Goal: Task Accomplishment & Management: Manage account settings

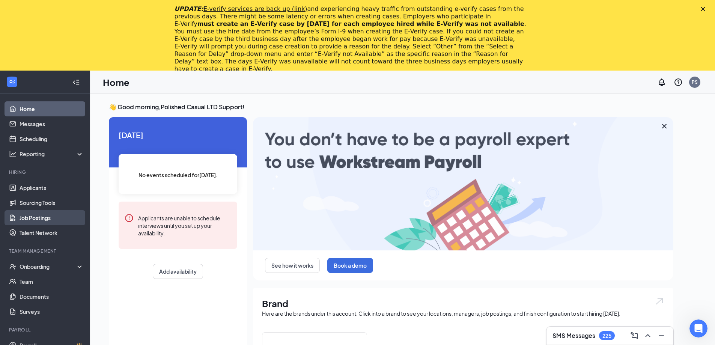
click at [53, 222] on link "Job Postings" at bounding box center [52, 217] width 64 height 15
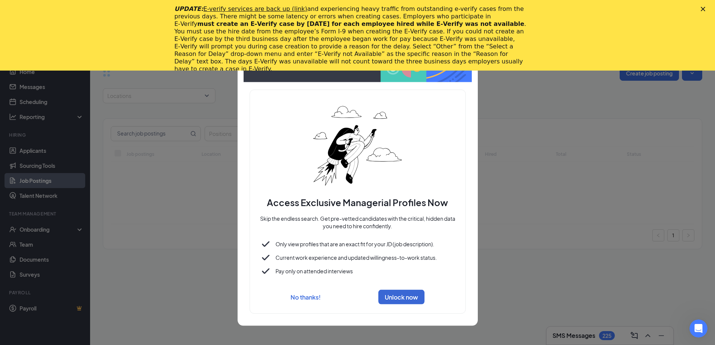
scroll to position [33, 0]
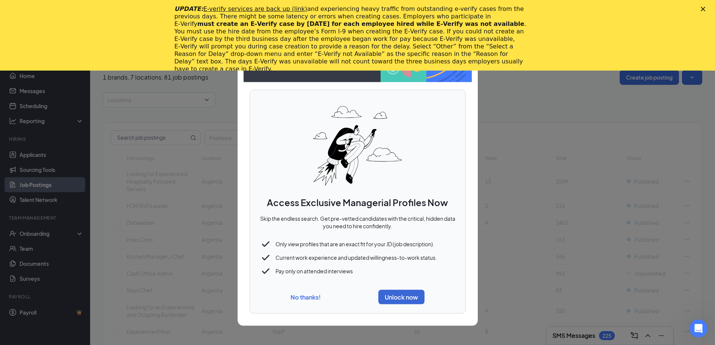
click at [293, 298] on button "No thanks!" at bounding box center [305, 297] width 30 height 8
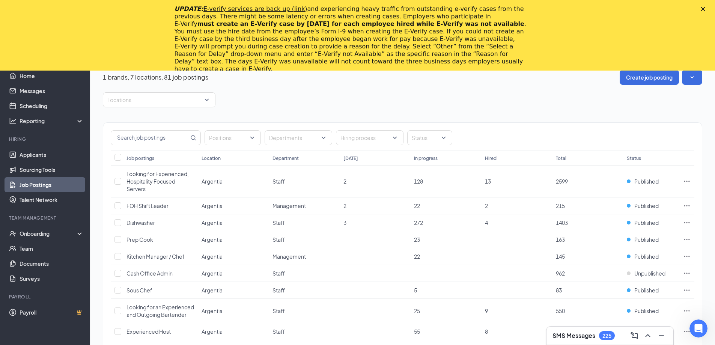
click at [706, 9] on div "UPDATE: E-verify services are back up (link) and experiencing heavy traffic fro…" at bounding box center [357, 39] width 715 height 72
click at [705, 9] on icon "Close" at bounding box center [702, 9] width 5 height 5
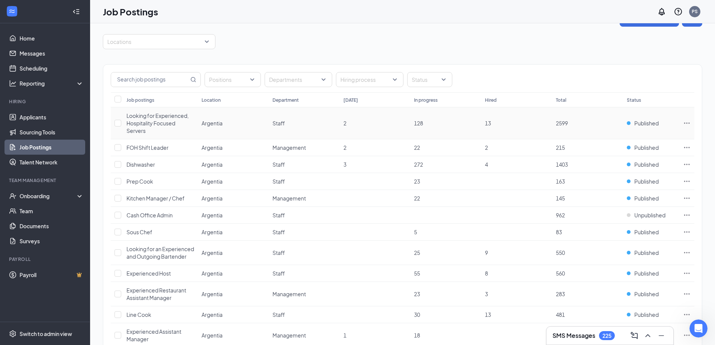
scroll to position [0, 0]
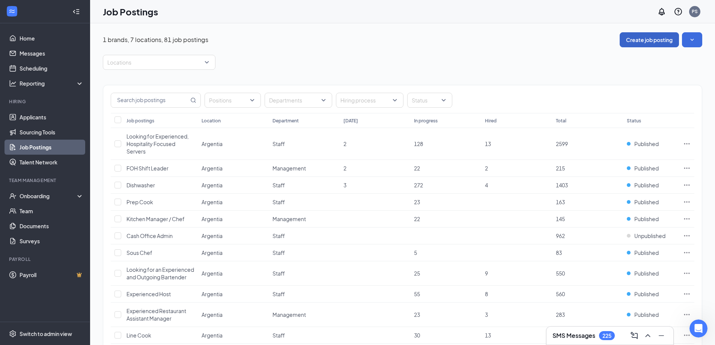
click at [655, 38] on button "Create job posting" at bounding box center [648, 39] width 59 height 15
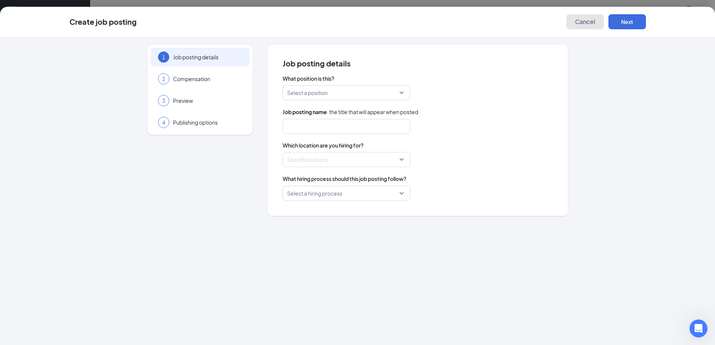
click at [584, 17] on button "Cancel" at bounding box center [585, 21] width 38 height 15
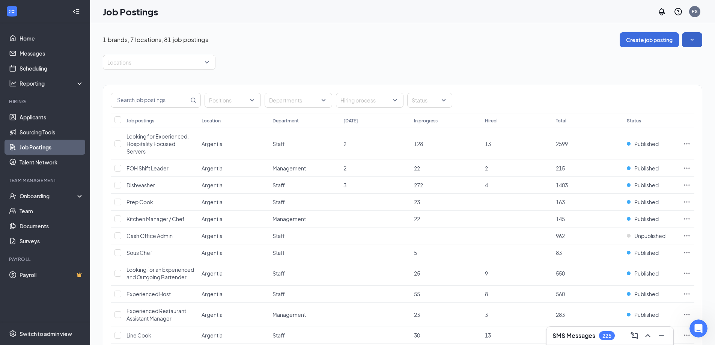
click at [689, 37] on icon "SmallChevronDown" at bounding box center [692, 40] width 8 height 8
click at [689, 37] on icon "SmallChevronUp" at bounding box center [692, 40] width 8 height 8
click at [25, 336] on div "Switch to admin view" at bounding box center [46, 334] width 53 height 8
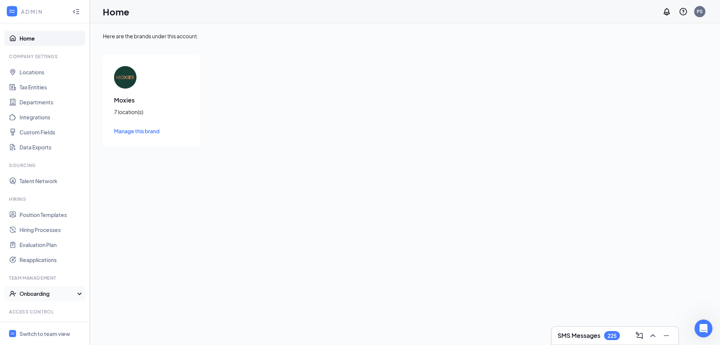
click at [32, 293] on div "Onboarding" at bounding box center [49, 294] width 58 height 8
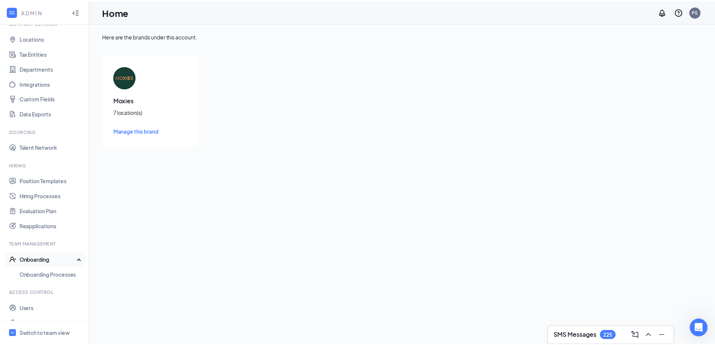
scroll to position [46, 0]
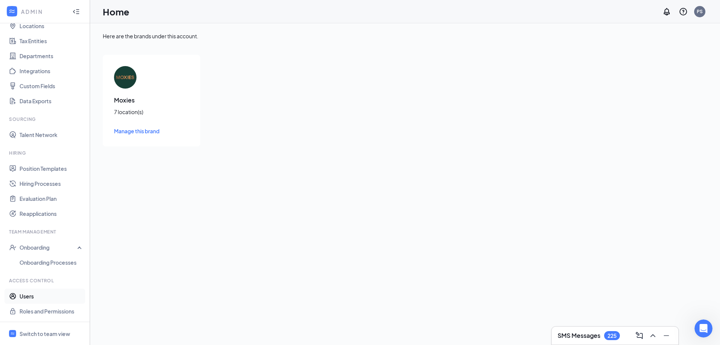
click at [33, 294] on link "Users" at bounding box center [52, 295] width 64 height 15
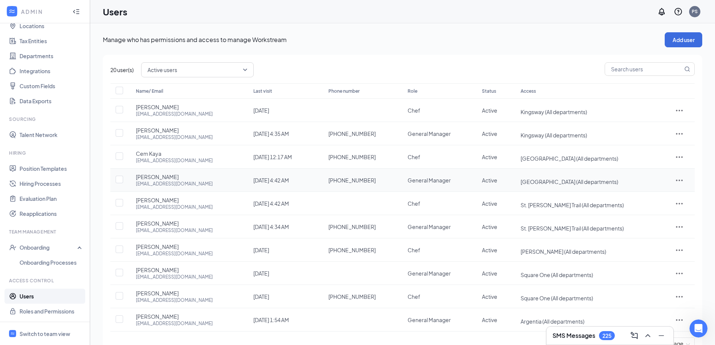
click at [679, 180] on icon "ActionsIcon" at bounding box center [678, 180] width 9 height 9
click at [668, 196] on span "Edit user" at bounding box center [657, 196] width 47 height 8
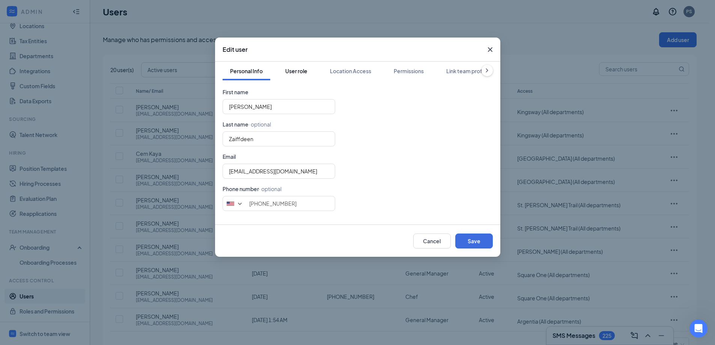
click at [295, 74] on div "User role" at bounding box center [296, 71] width 22 height 8
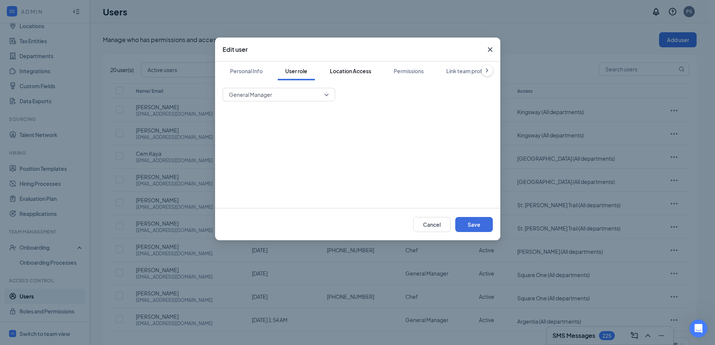
click at [342, 69] on div "Location Access" at bounding box center [350, 71] width 41 height 8
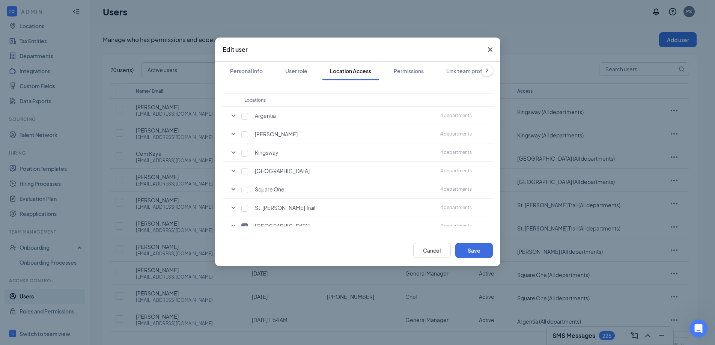
scroll to position [51, 0]
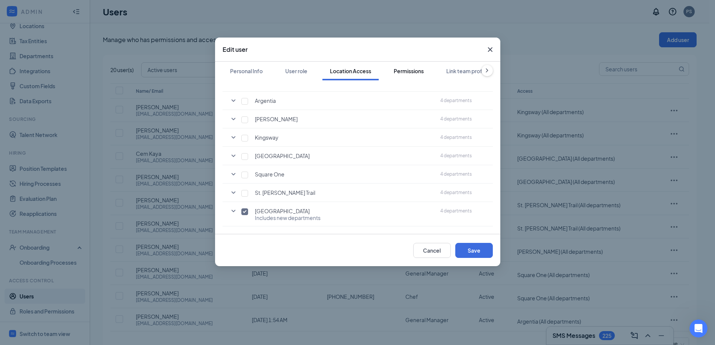
click at [405, 73] on div "Permissions" at bounding box center [409, 71] width 30 height 8
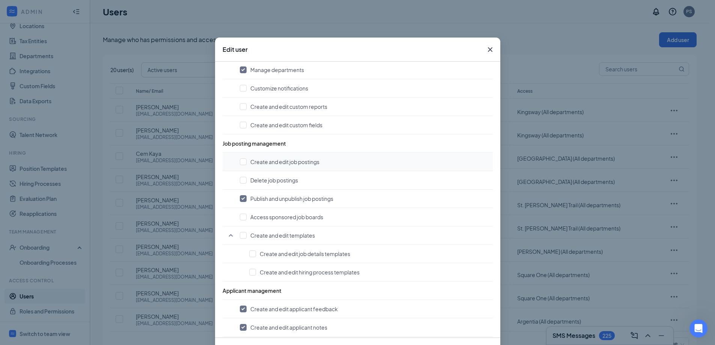
scroll to position [225, 0]
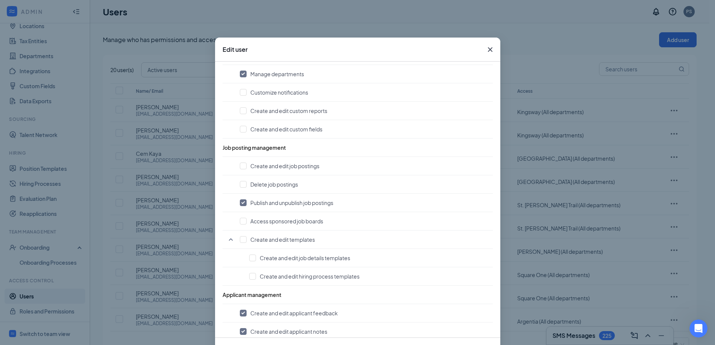
click at [485, 46] on icon "Cross" at bounding box center [489, 49] width 9 height 9
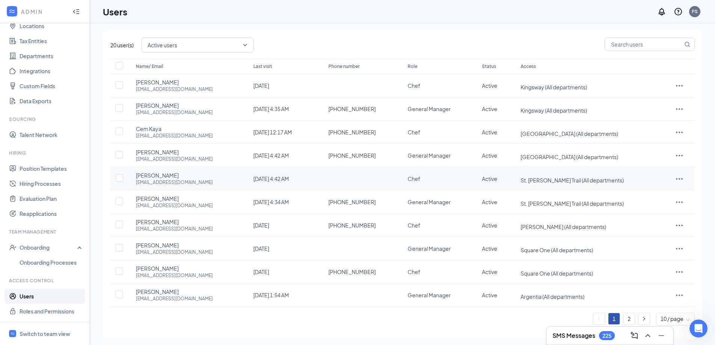
scroll to position [28, 0]
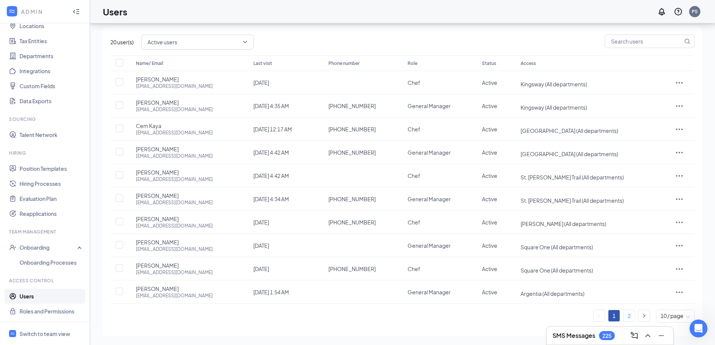
click at [633, 317] on link "2" at bounding box center [628, 315] width 11 height 11
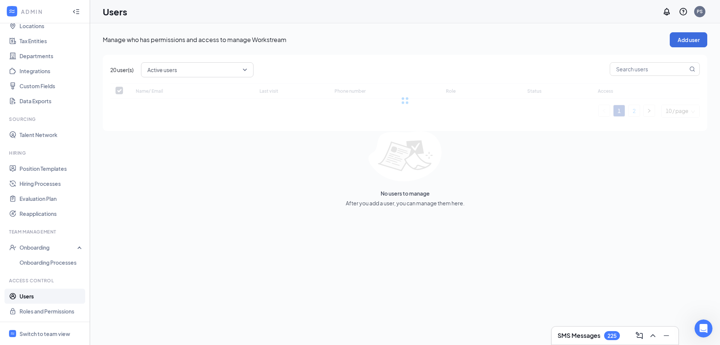
checkbox input "false"
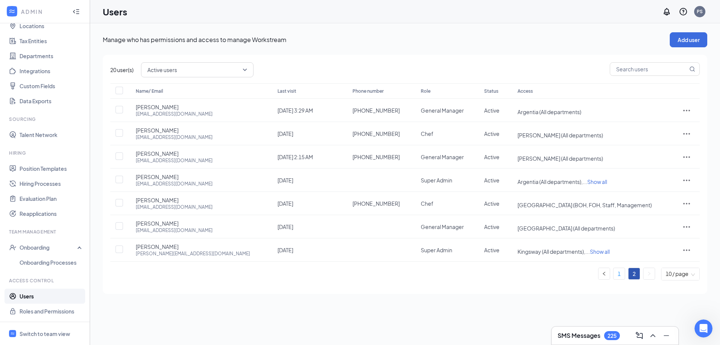
click at [618, 271] on link "1" at bounding box center [619, 273] width 11 height 11
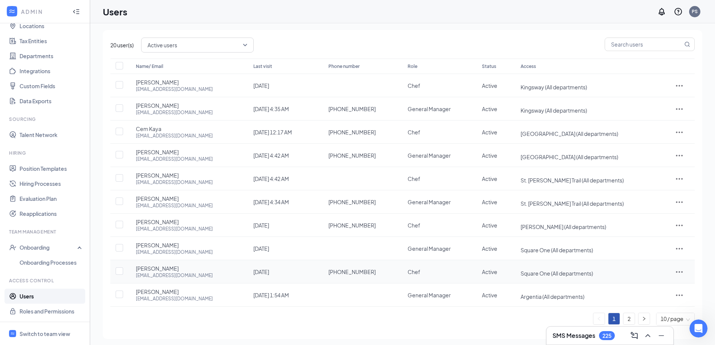
scroll to position [28, 0]
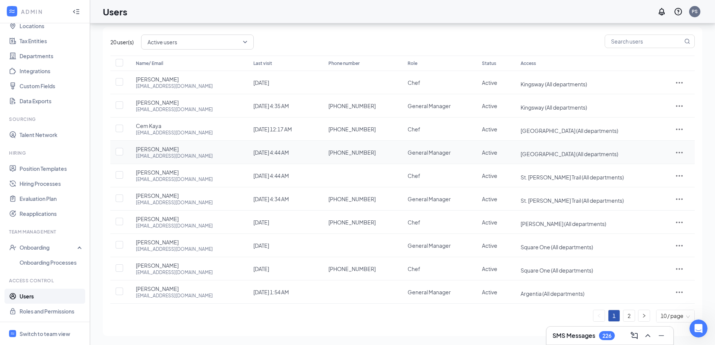
click at [677, 155] on div "Name/ Email Last visit Phone number Role Status Access [PERSON_NAME] [EMAIL_ADD…" at bounding box center [402, 189] width 584 height 267
click at [680, 154] on icon "ActionsIcon" at bounding box center [678, 152] width 9 height 9
click at [661, 167] on span "Edit user" at bounding box center [657, 168] width 47 height 8
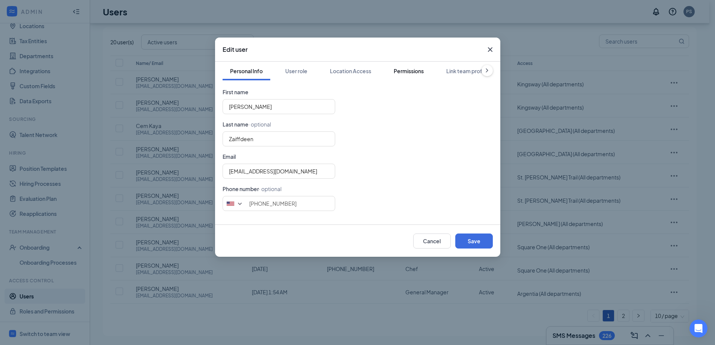
click at [391, 69] on button "Permissions" at bounding box center [408, 71] width 45 height 19
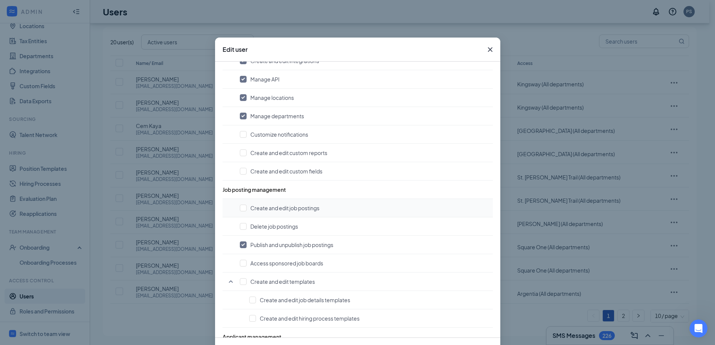
scroll to position [188, 0]
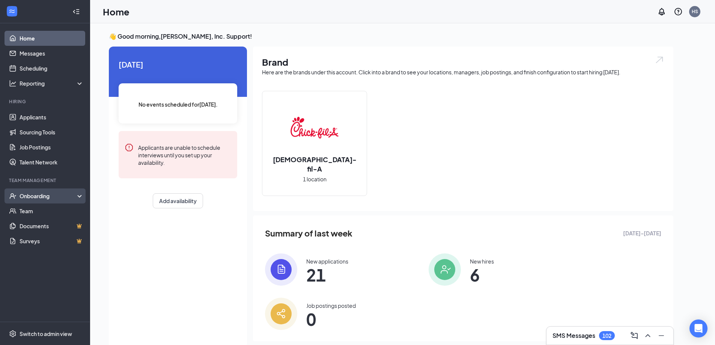
click at [39, 193] on div "Onboarding" at bounding box center [49, 196] width 58 height 8
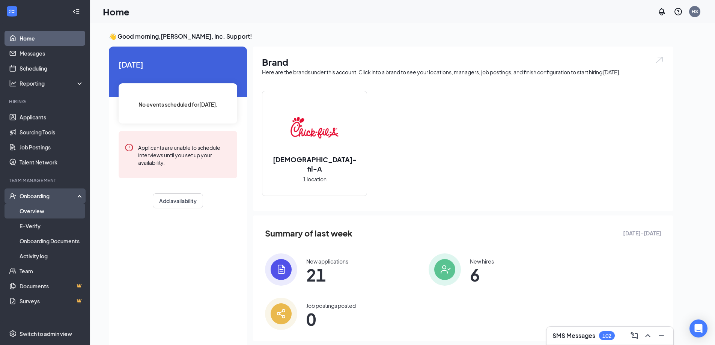
click at [43, 215] on link "Overview" at bounding box center [52, 210] width 64 height 15
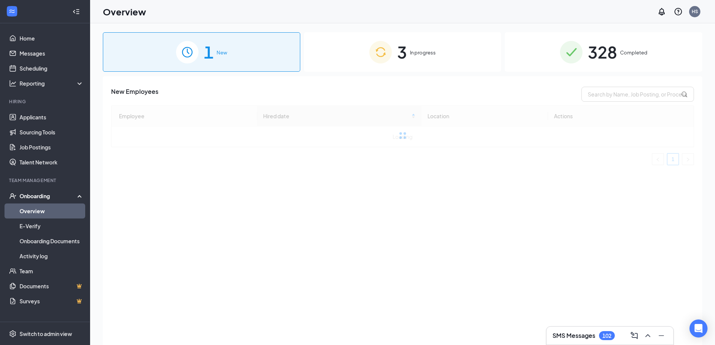
click at [402, 59] on span "3" at bounding box center [402, 52] width 10 height 26
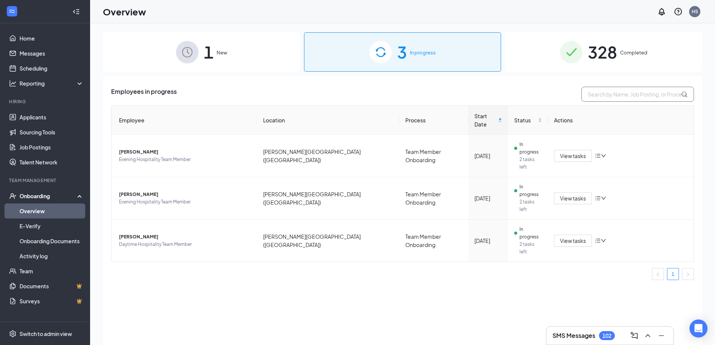
click at [599, 95] on input "text" at bounding box center [637, 94] width 113 height 15
type input "Lukas terry"
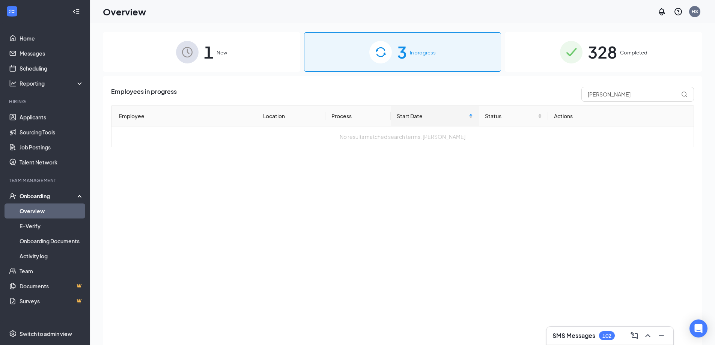
click at [602, 49] on span "328" at bounding box center [601, 52] width 29 height 26
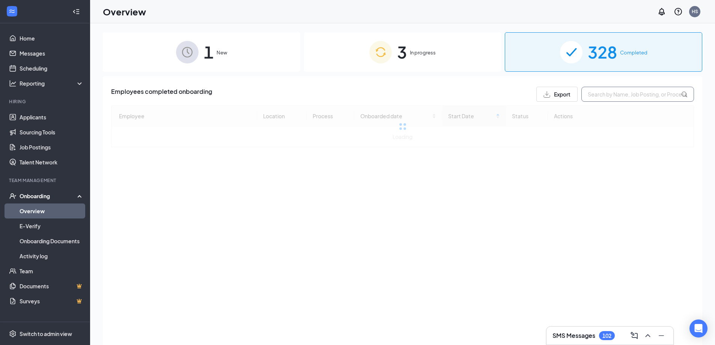
click at [604, 93] on input "text" at bounding box center [637, 94] width 113 height 15
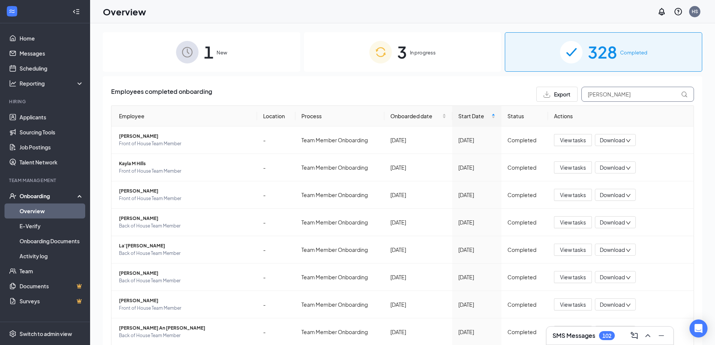
type input "Lukas terry"
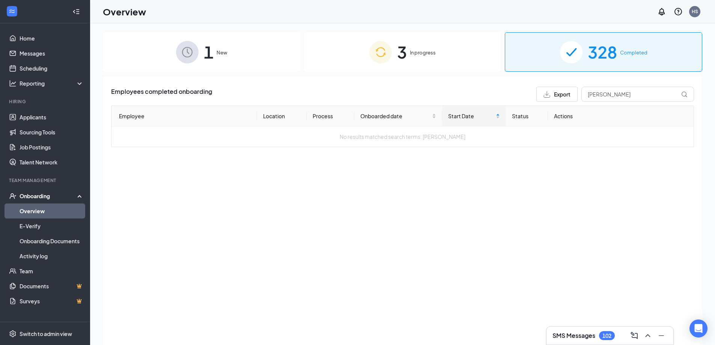
click at [222, 64] on div "1 New" at bounding box center [201, 51] width 197 height 39
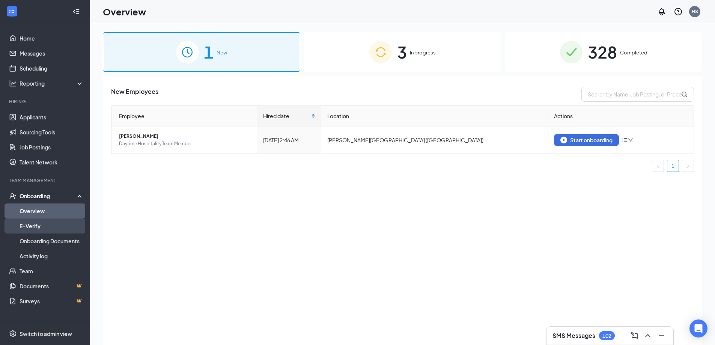
click at [46, 229] on link "E-Verify" at bounding box center [52, 225] width 64 height 15
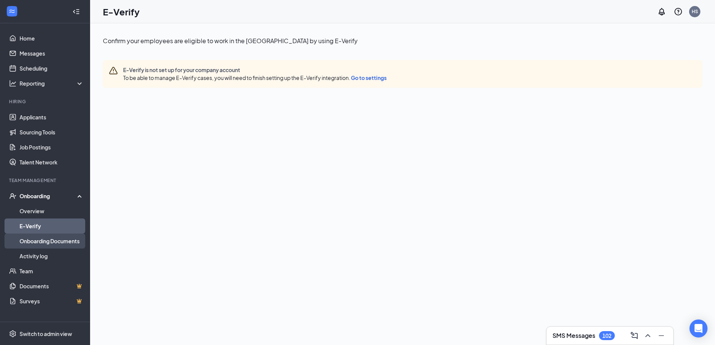
click at [54, 241] on link "Onboarding Documents" at bounding box center [52, 240] width 64 height 15
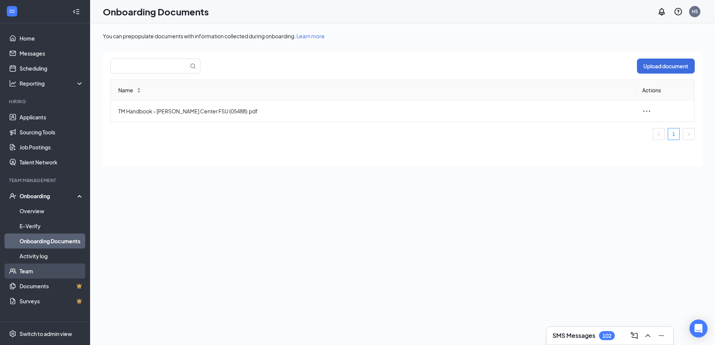
click at [58, 272] on link "Team" at bounding box center [52, 270] width 64 height 15
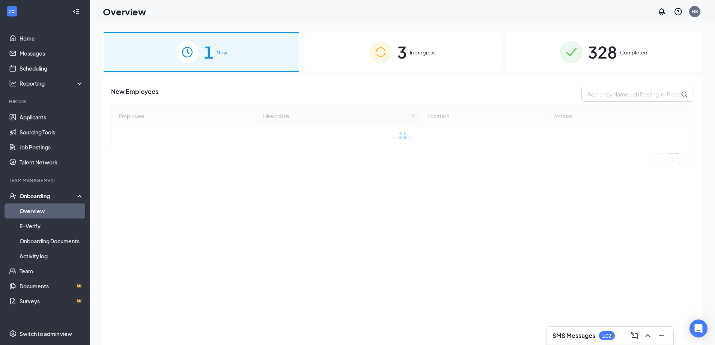
click at [404, 50] on span "3" at bounding box center [402, 52] width 10 height 26
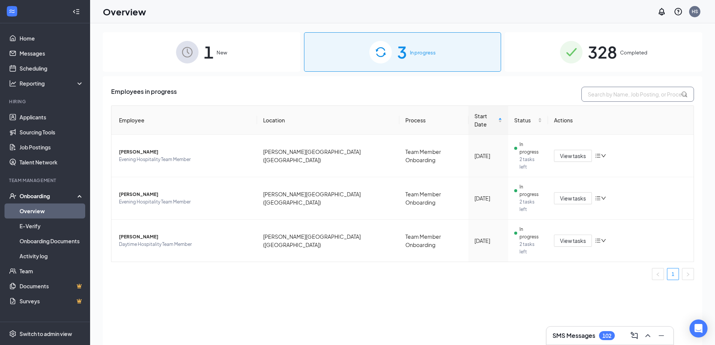
click at [613, 96] on input "text" at bounding box center [637, 94] width 113 height 15
type input "Lukas"
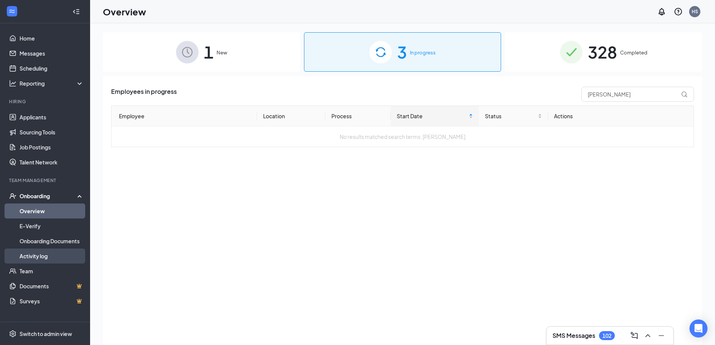
click at [46, 258] on link "Activity log" at bounding box center [52, 255] width 64 height 15
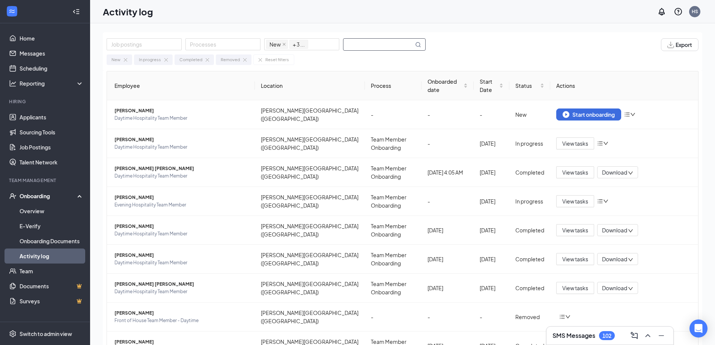
click at [355, 41] on input "text" at bounding box center [378, 45] width 70 height 12
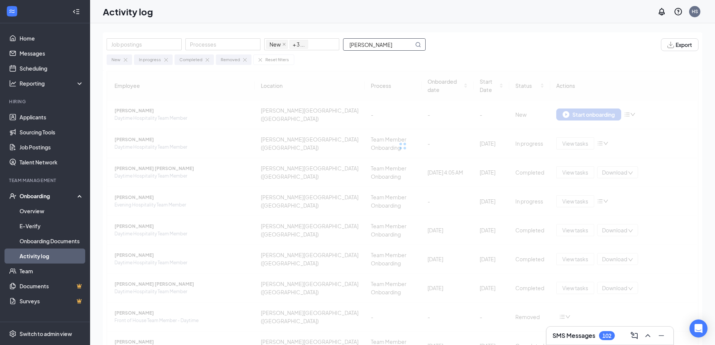
type input "Lukas"
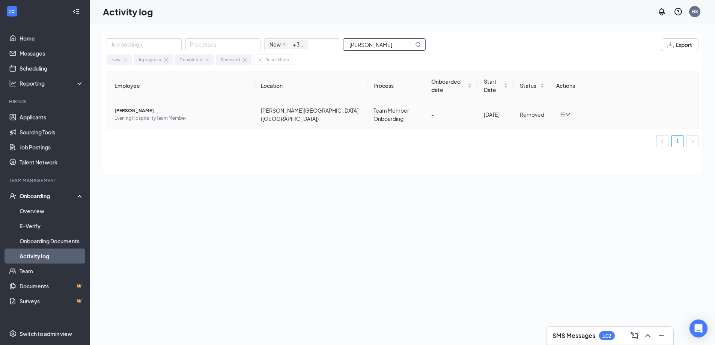
click at [569, 112] on icon "down" at bounding box center [567, 114] width 5 height 5
click at [518, 196] on div "Job postings Processes New In progress Completed Removed + 3 ... Lukas Export N…" at bounding box center [402, 200] width 599 height 337
click at [569, 112] on icon "down" at bounding box center [567, 114] width 5 height 5
click at [538, 153] on div "Employee Location Process Onboarded date Start Date Status Actions Lukas R Terr…" at bounding box center [402, 122] width 599 height 103
click at [568, 111] on div at bounding box center [564, 114] width 11 height 6
